Goal: Task Accomplishment & Management: Use online tool/utility

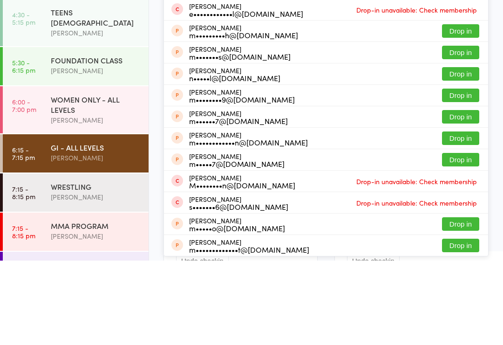
type input "[PERSON_NAME]"
click at [263, 51] on div "m•••••••••••1@[DOMAIN_NAME]" at bounding box center [246, 54] width 114 height 7
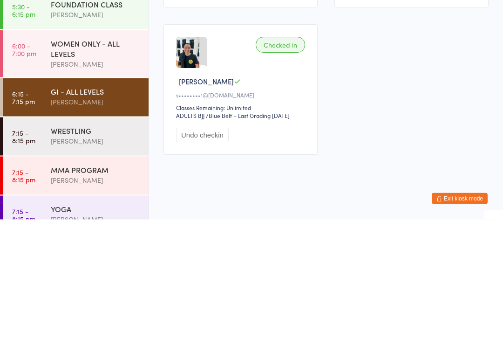
scroll to position [103, 0]
click at [99, 251] on div "WRESTLING" at bounding box center [96, 256] width 90 height 10
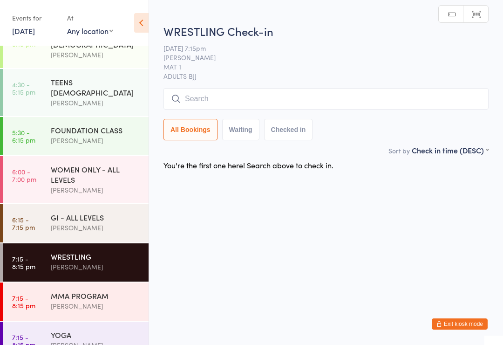
click at [106, 300] on div "[PERSON_NAME]" at bounding box center [96, 305] width 90 height 11
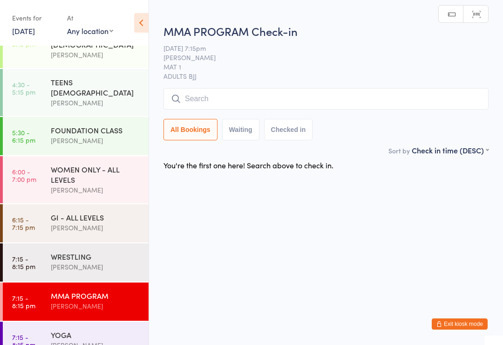
click at [35, 35] on link "[DATE]" at bounding box center [23, 31] width 23 height 10
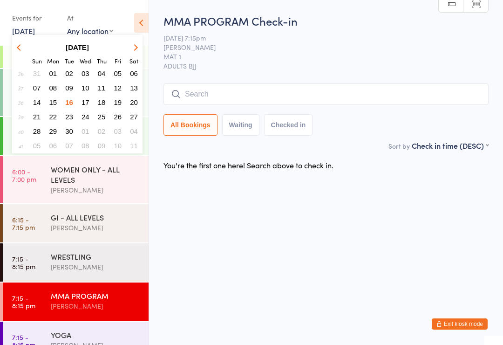
click at [90, 104] on button "17" at bounding box center [85, 102] width 14 height 13
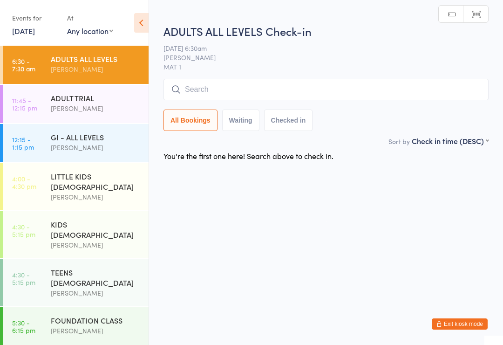
click at [257, 88] on input "search" at bounding box center [325, 89] width 325 height 21
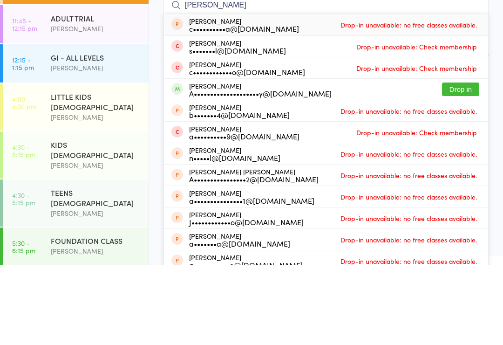
type input "[PERSON_NAME]"
click at [461, 162] on button "Drop in" at bounding box center [460, 169] width 37 height 14
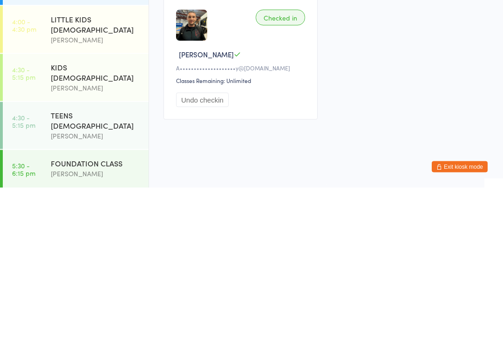
scroll to position [8, 0]
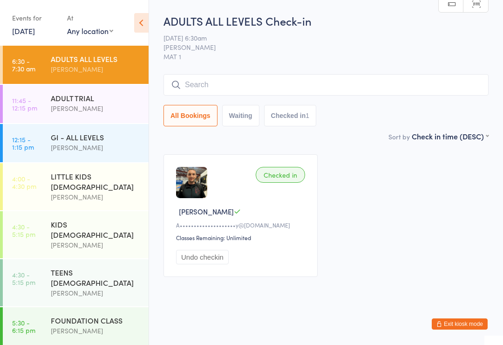
click at [339, 74] on input "search" at bounding box center [325, 84] width 325 height 21
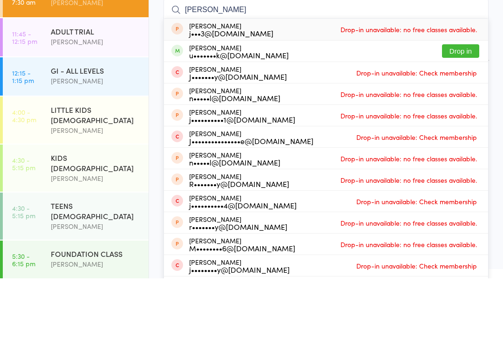
type input "[PERSON_NAME]"
click at [464, 111] on button "Drop in" at bounding box center [460, 118] width 37 height 14
